Goal: Transaction & Acquisition: Purchase product/service

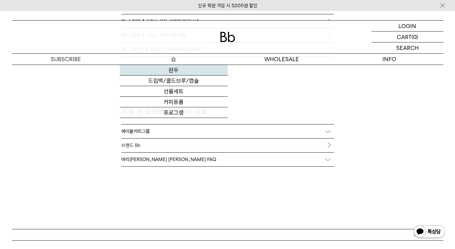
click at [173, 74] on link "원두" at bounding box center [174, 70] width 108 height 11
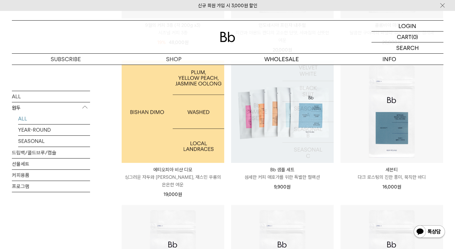
scroll to position [354, 0]
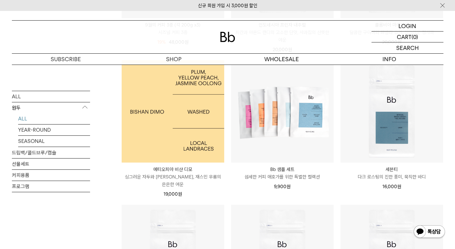
click at [189, 136] on img at bounding box center [173, 111] width 102 height 102
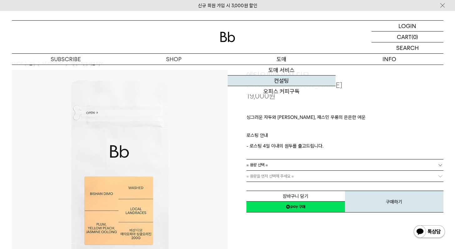
scroll to position [11, 0]
